Goal: Task Accomplishment & Management: Check status

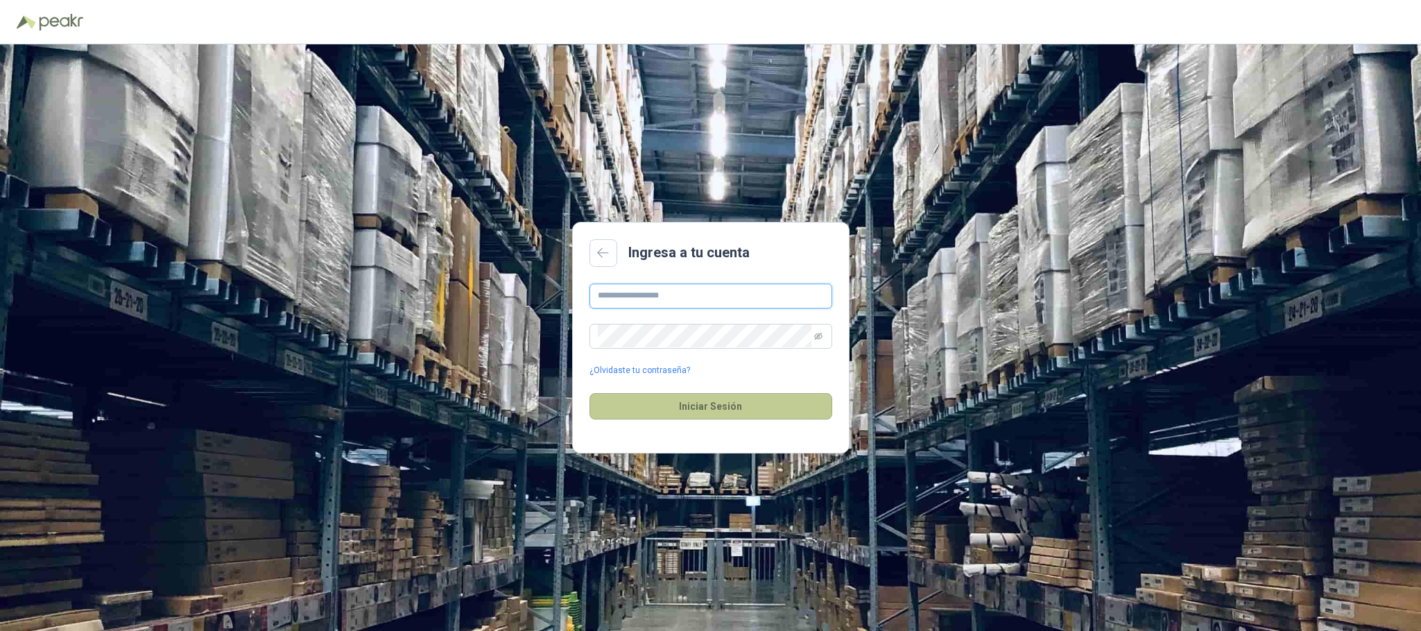
type input "**********"
click at [686, 408] on button "Iniciar Sesión" at bounding box center [710, 406] width 243 height 26
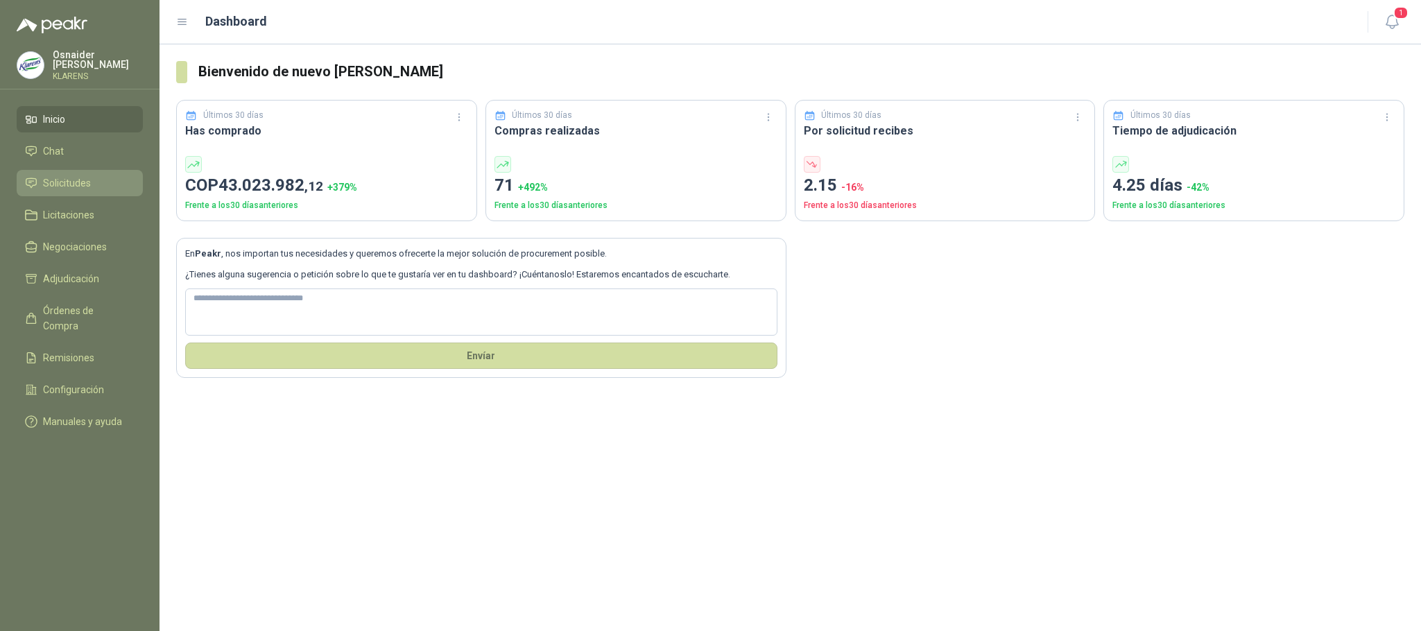
drag, startPoint x: 64, startPoint y: 171, endPoint x: 75, endPoint y: 168, distance: 10.8
click at [67, 171] on link "Solicitudes" at bounding box center [80, 183] width 126 height 26
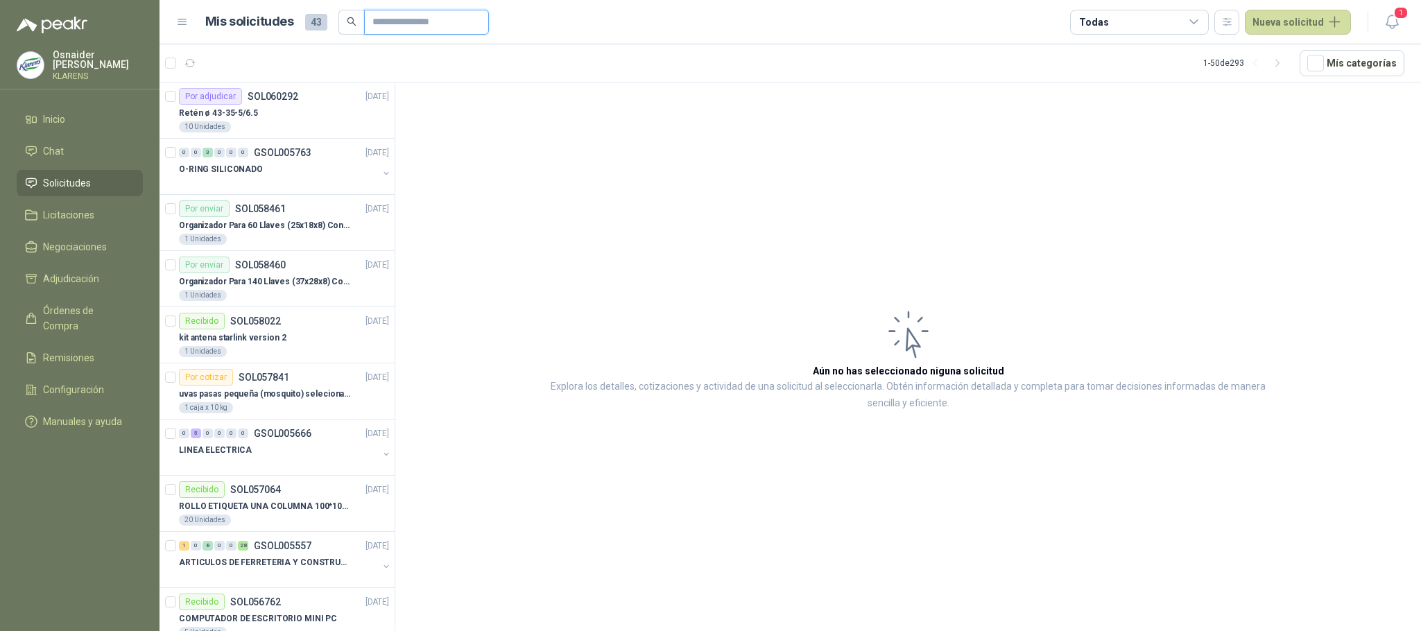
click at [462, 30] on input "text" at bounding box center [420, 22] width 97 height 24
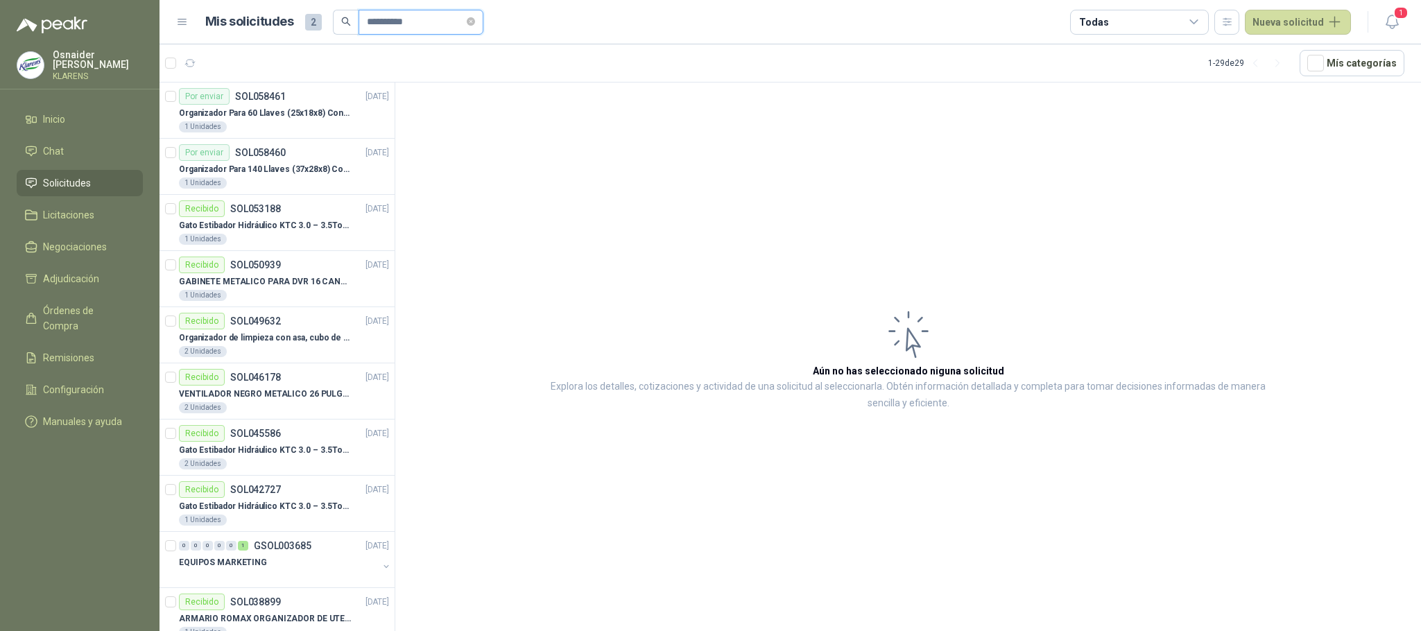
type input "*********"
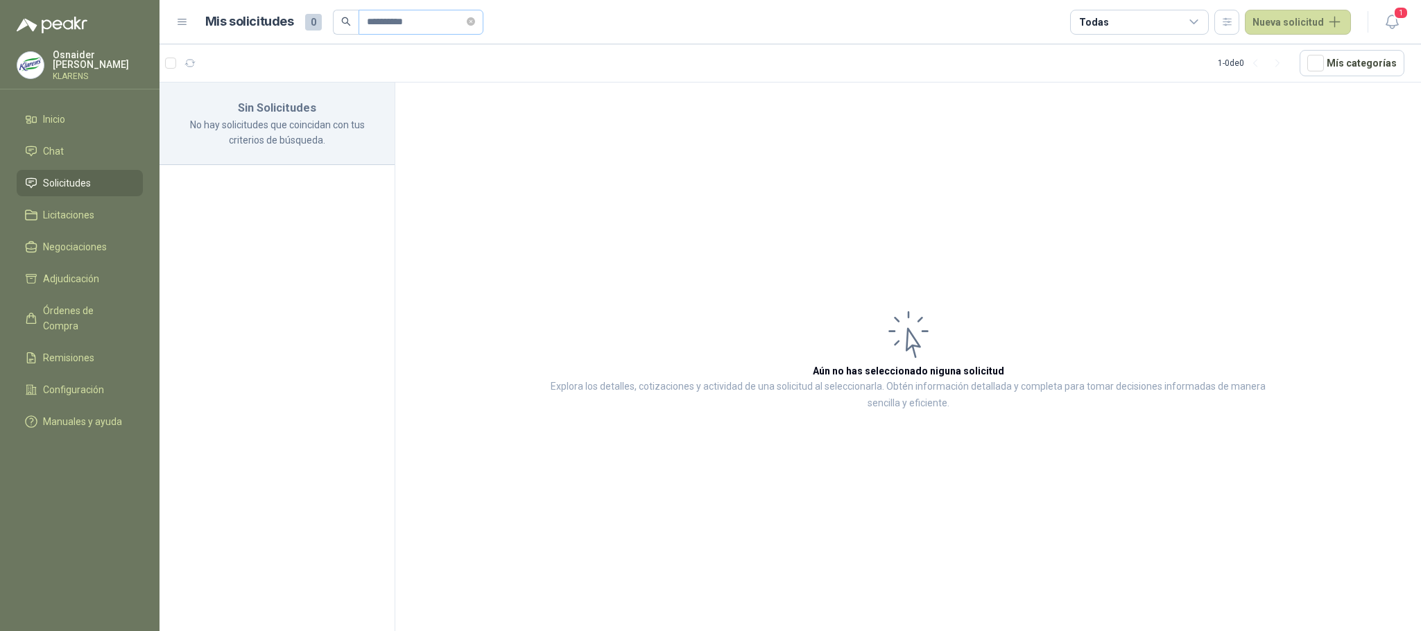
click at [483, 21] on span "*********" at bounding box center [420, 22] width 125 height 25
click at [475, 25] on icon "close-circle" at bounding box center [471, 21] width 8 height 8
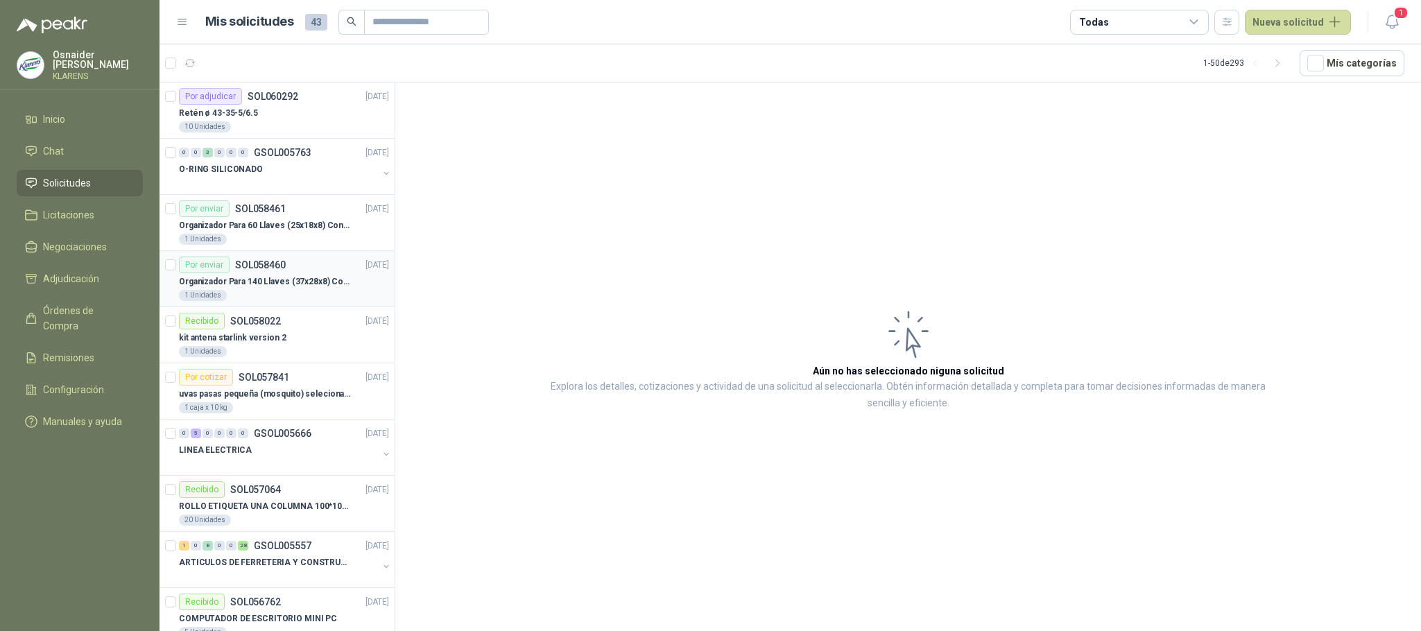
click at [287, 287] on p "Organizador Para 140 Llaves (37x28x8) Con Cerradura" at bounding box center [265, 281] width 173 height 13
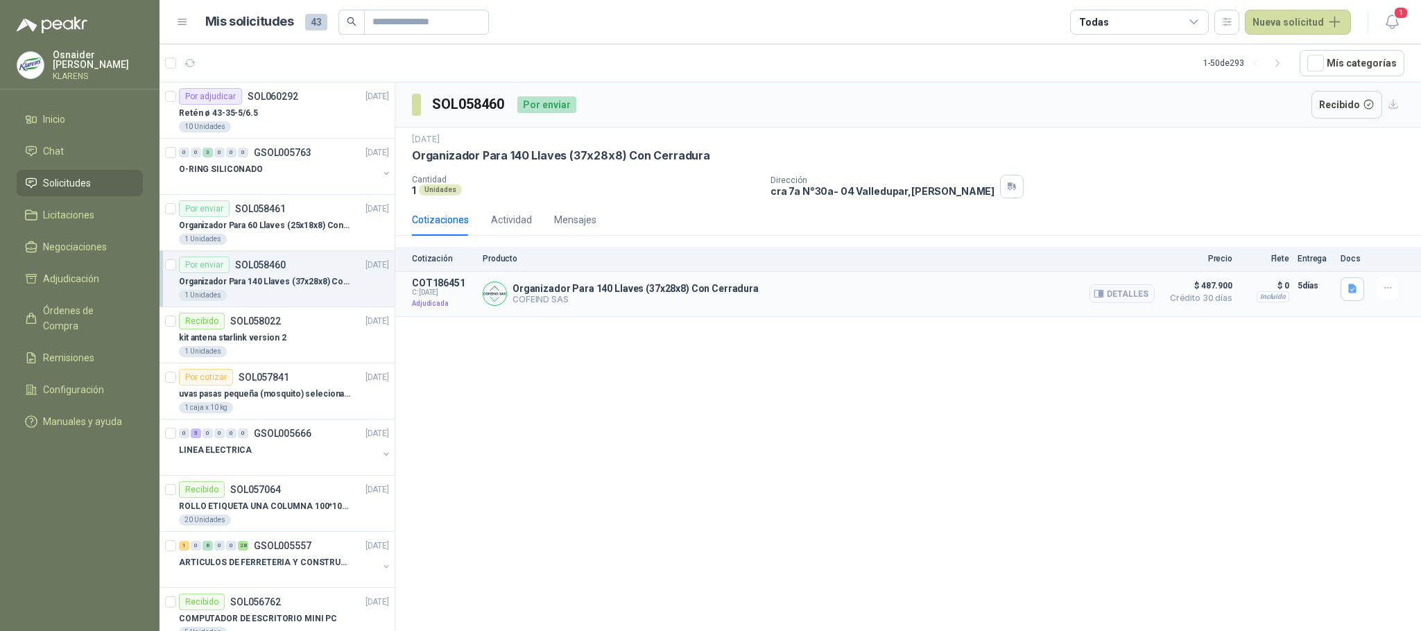
click at [641, 294] on p "Organizador Para 140 Llaves (37x28x8) Con Cerradura" at bounding box center [635, 288] width 246 height 11
click at [1117, 288] on button "Detalles" at bounding box center [1121, 293] width 65 height 19
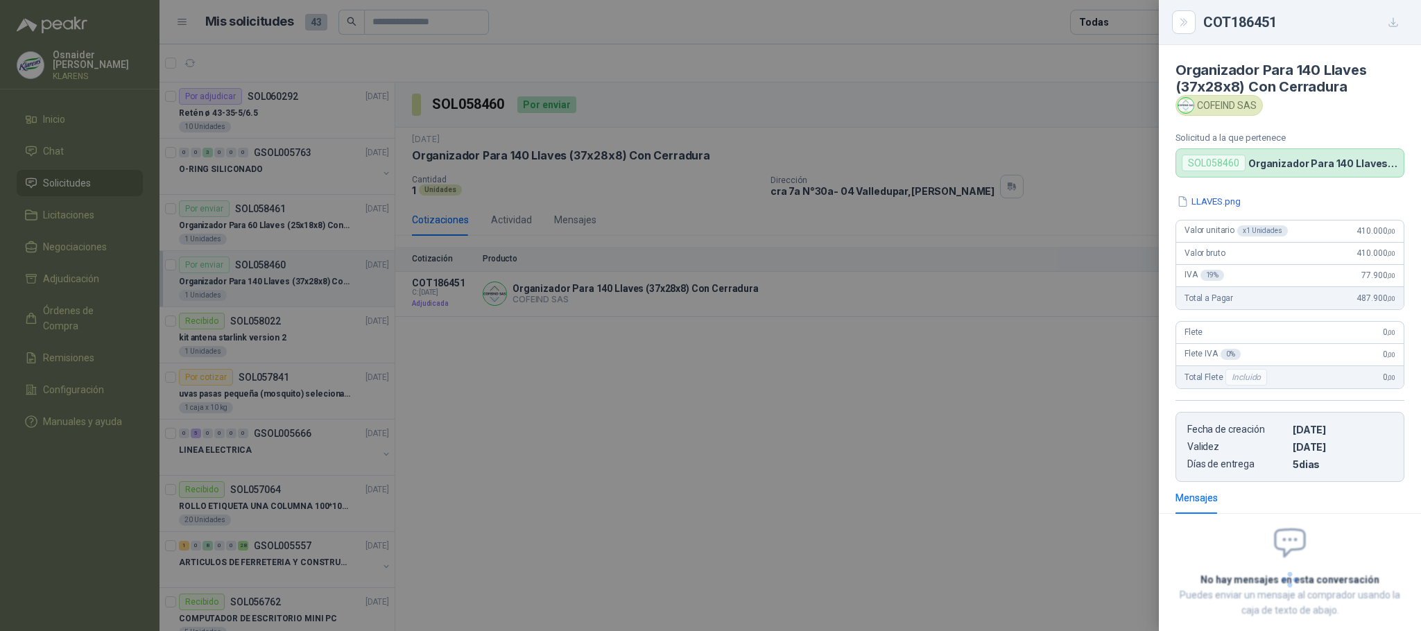
scroll to position [78, 0]
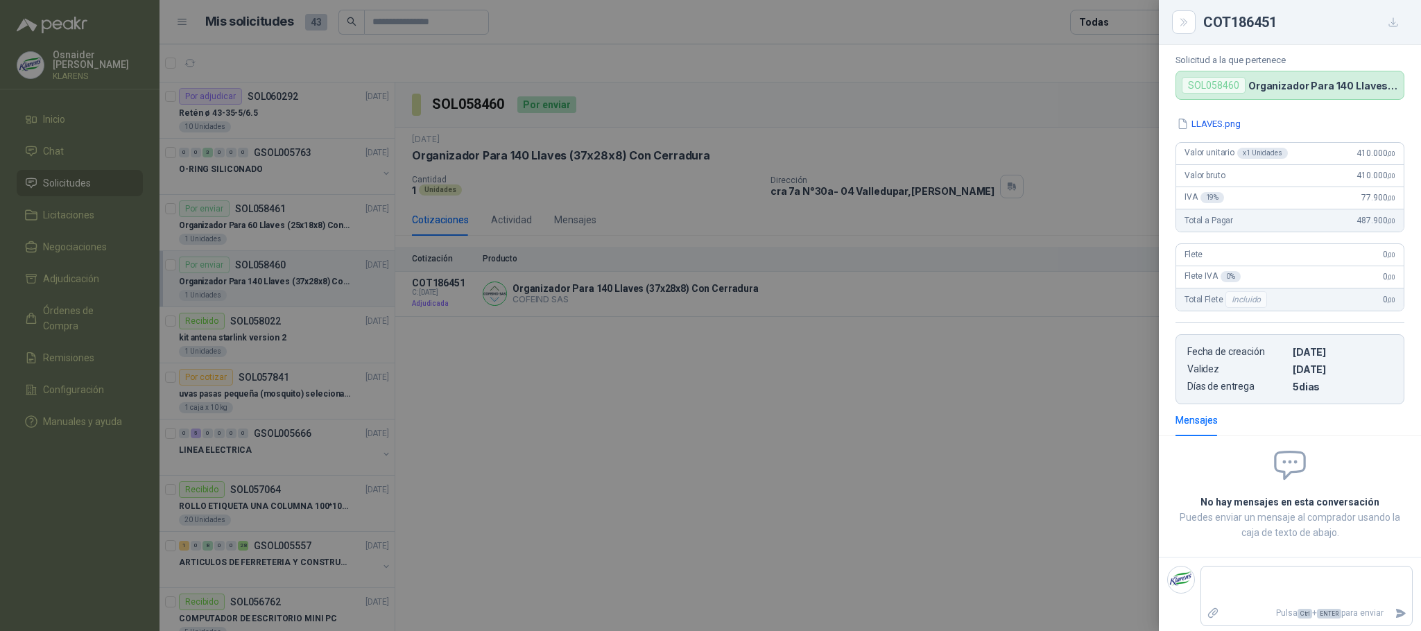
click at [928, 346] on div at bounding box center [710, 315] width 1421 height 631
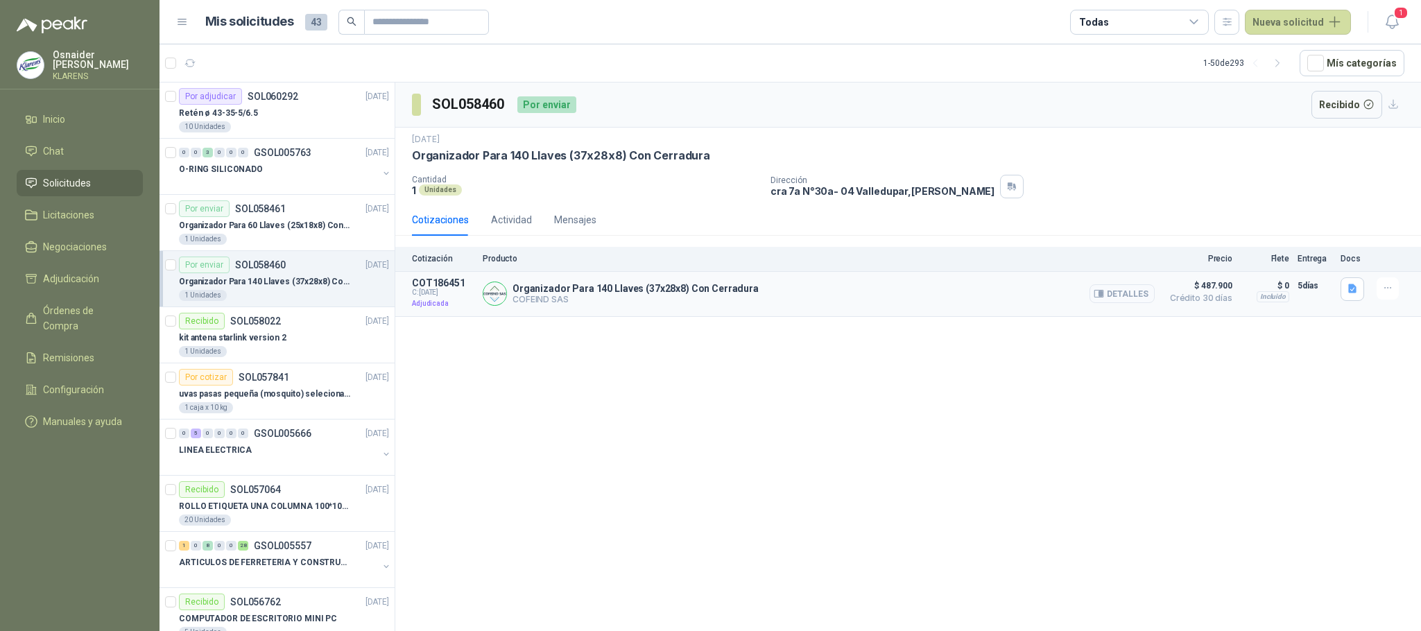
click at [1125, 303] on button "Detalles" at bounding box center [1121, 293] width 65 height 19
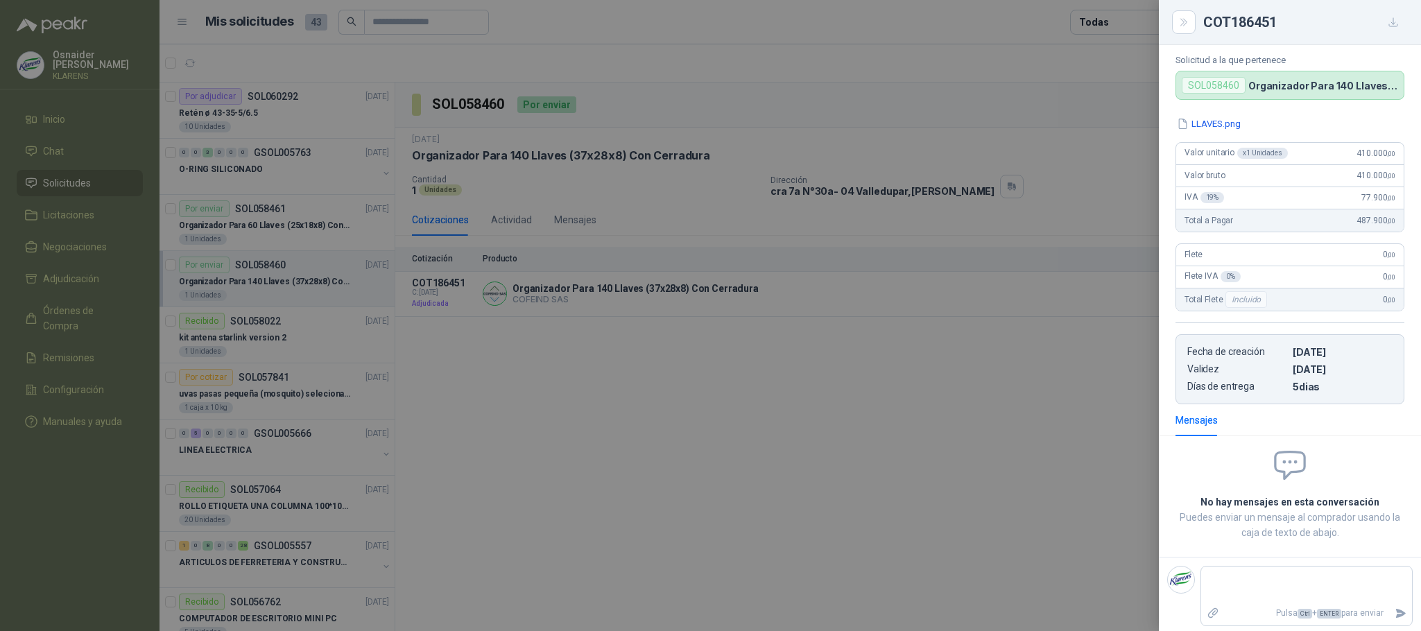
scroll to position [0, 0]
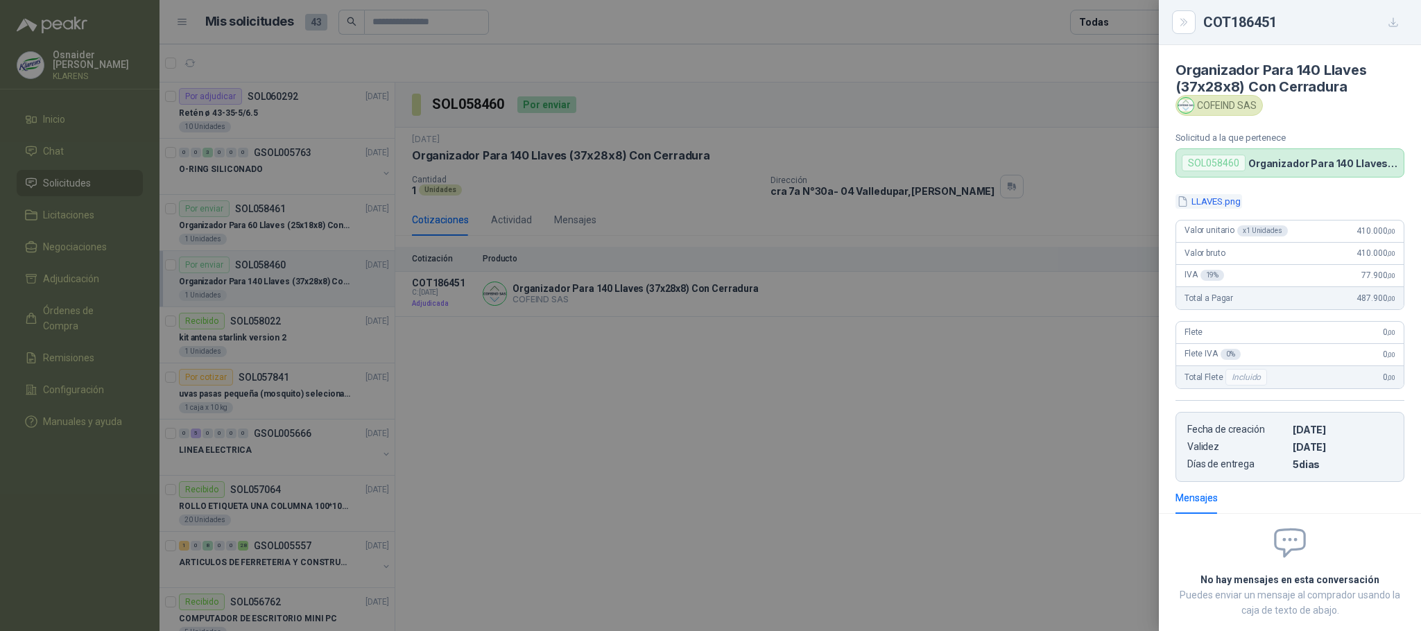
click at [1219, 196] on button "LLAVES.png" at bounding box center [1208, 201] width 67 height 15
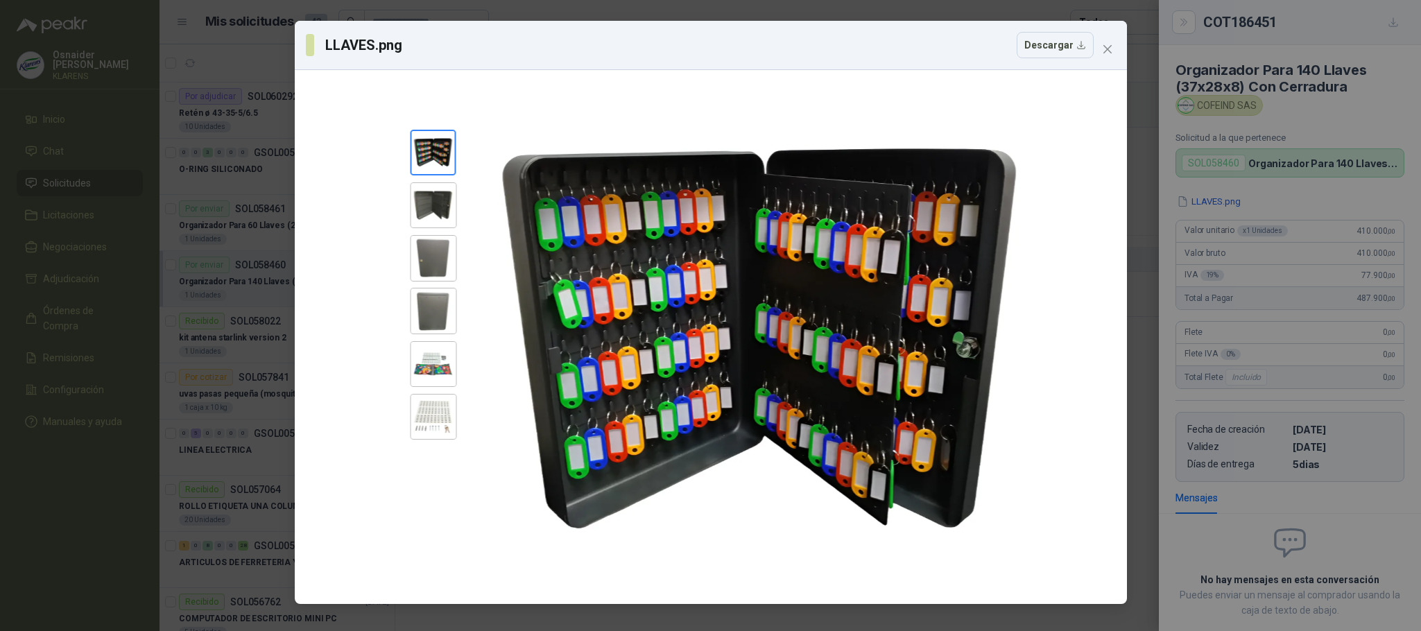
click at [1323, 111] on div "LLAVES.png Descargar" at bounding box center [710, 315] width 1421 height 631
